Goal: Transaction & Acquisition: Purchase product/service

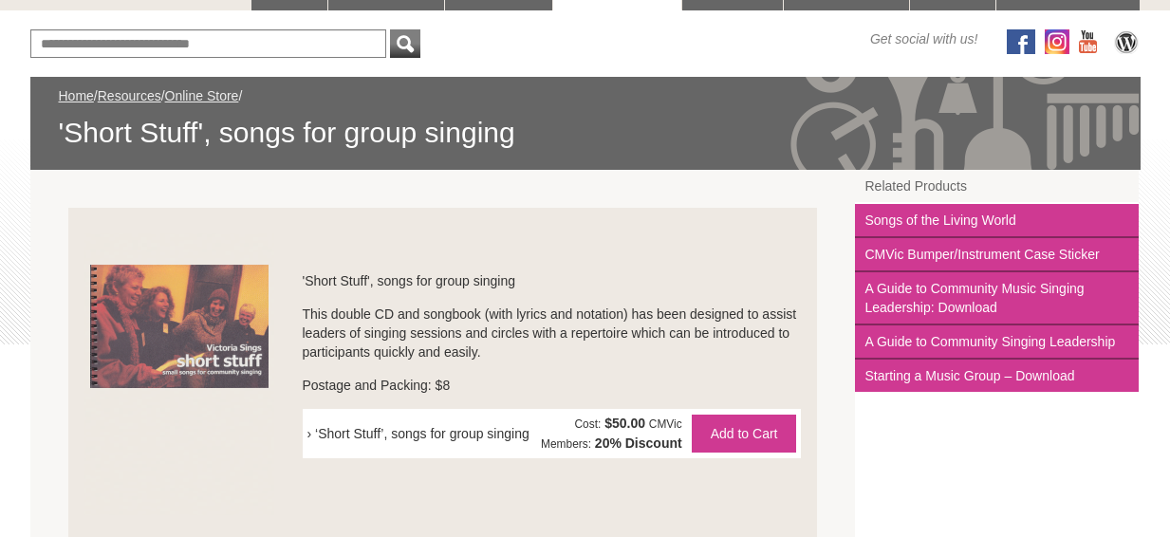
scroll to position [226, 0]
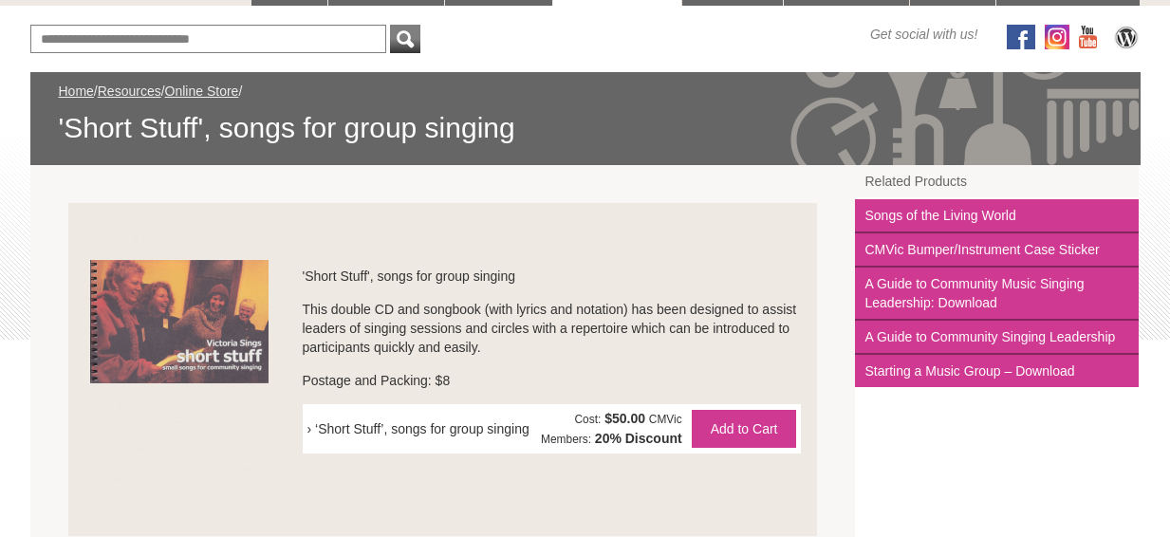
click at [159, 298] on img at bounding box center [179, 370] width 190 height 282
click at [238, 223] on li "'Short Stuff', songs for group singing This double CD and songbook (with lyrics…" at bounding box center [443, 369] width 750 height 333
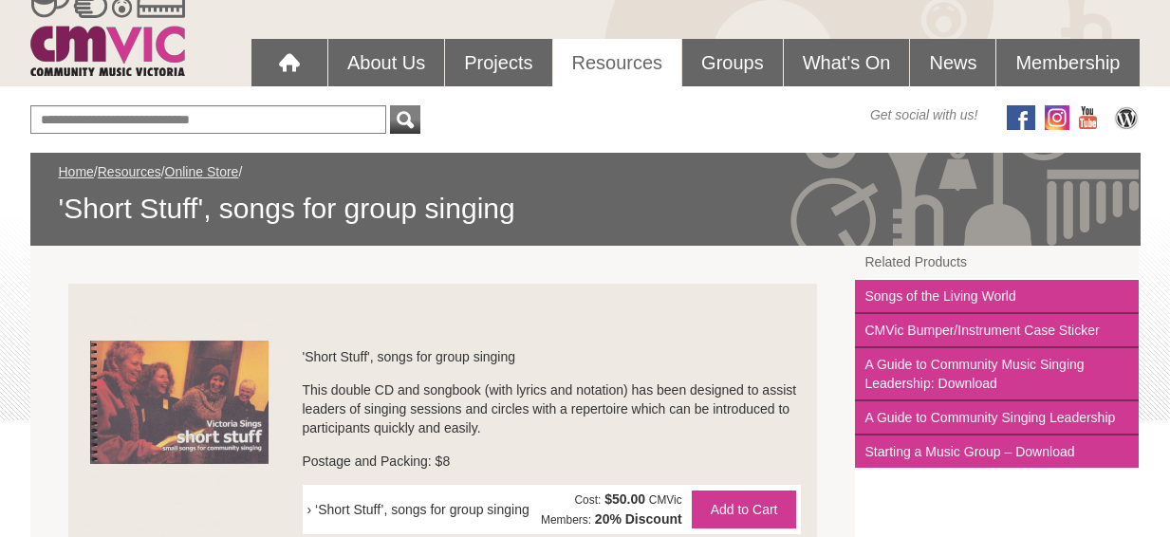
scroll to position [139, 0]
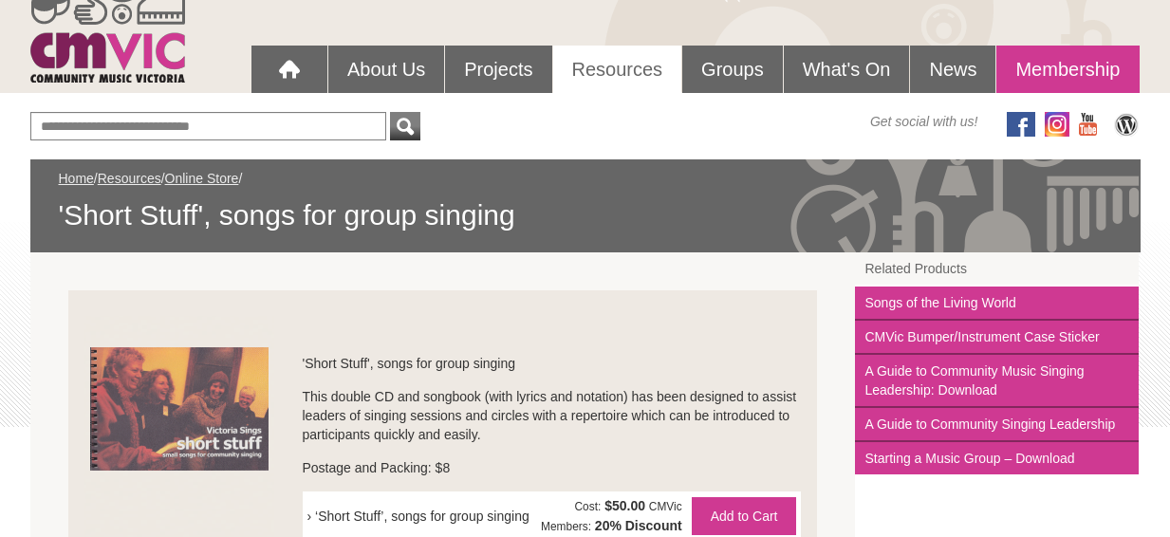
click at [1067, 64] on link "Membership" at bounding box center [1068, 69] width 142 height 47
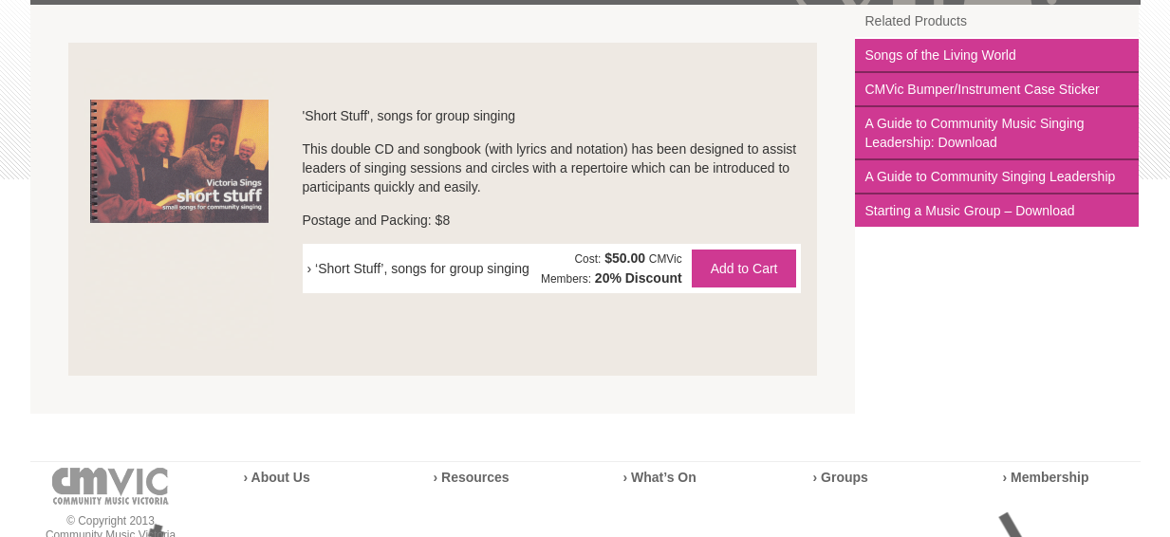
scroll to position [393, 0]
